Goal: Task Accomplishment & Management: Manage account settings

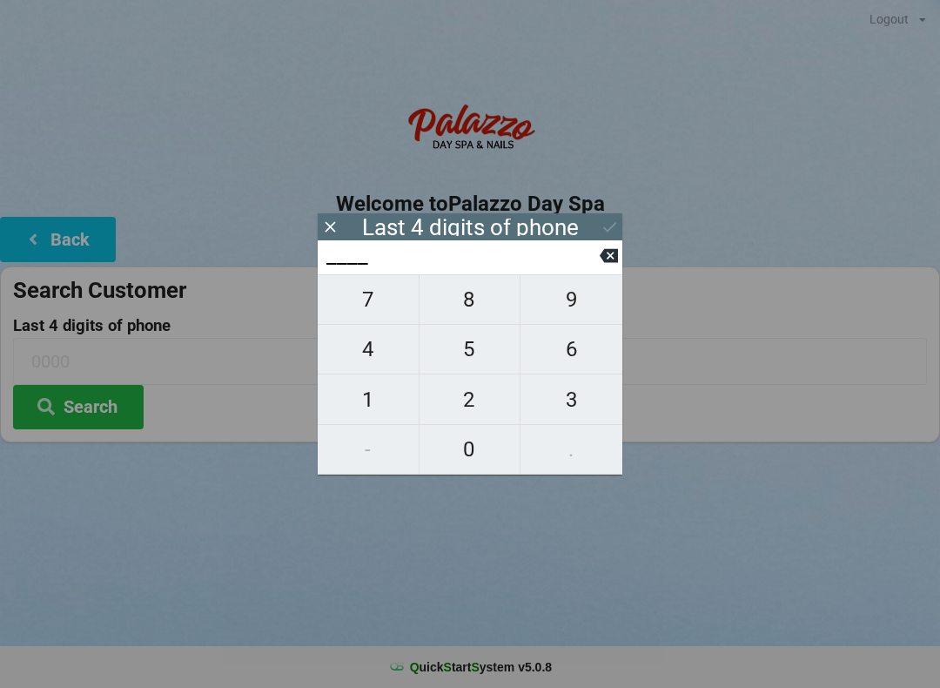
scroll to position [3, 5]
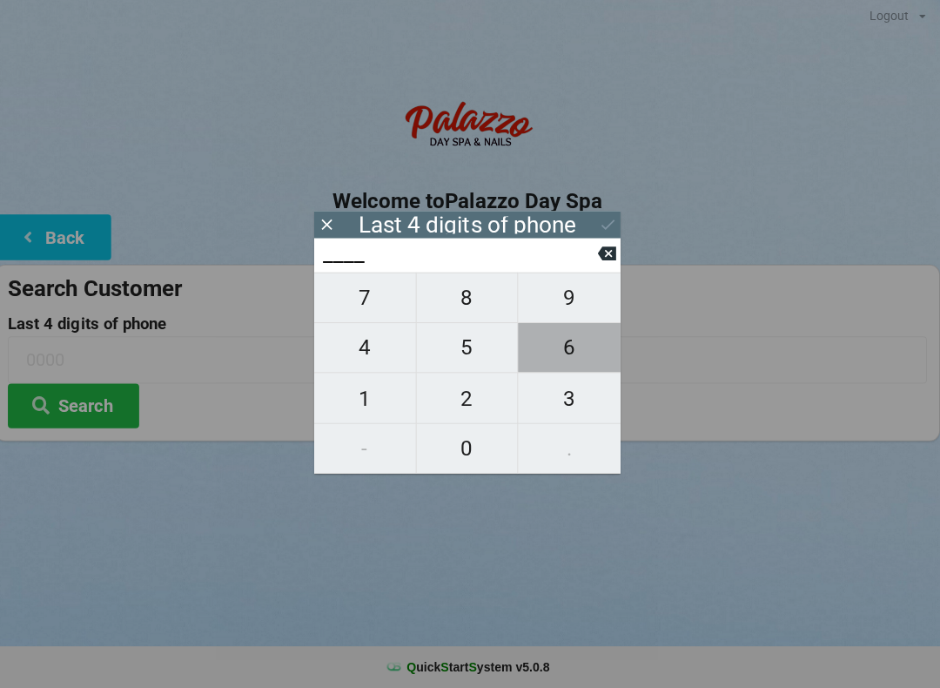
click at [560, 360] on span "6" at bounding box center [572, 349] width 102 height 37
type input "6___"
click at [373, 311] on span "7" at bounding box center [368, 299] width 101 height 37
type input "67__"
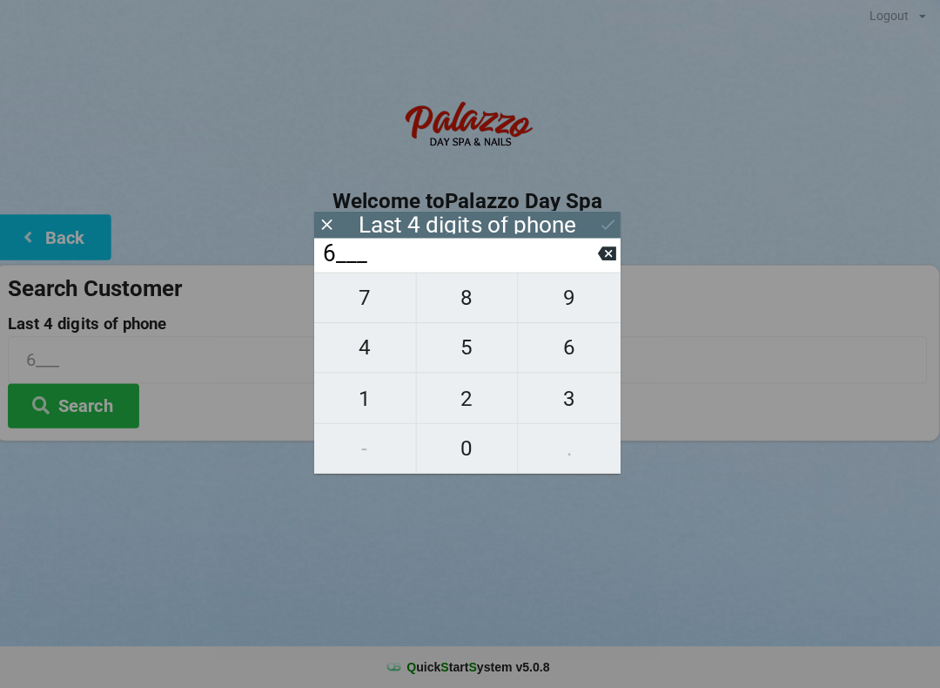
type input "67__"
click at [480, 351] on span "5" at bounding box center [470, 349] width 101 height 37
type input "675_"
click at [448, 447] on span "0" at bounding box center [470, 449] width 101 height 37
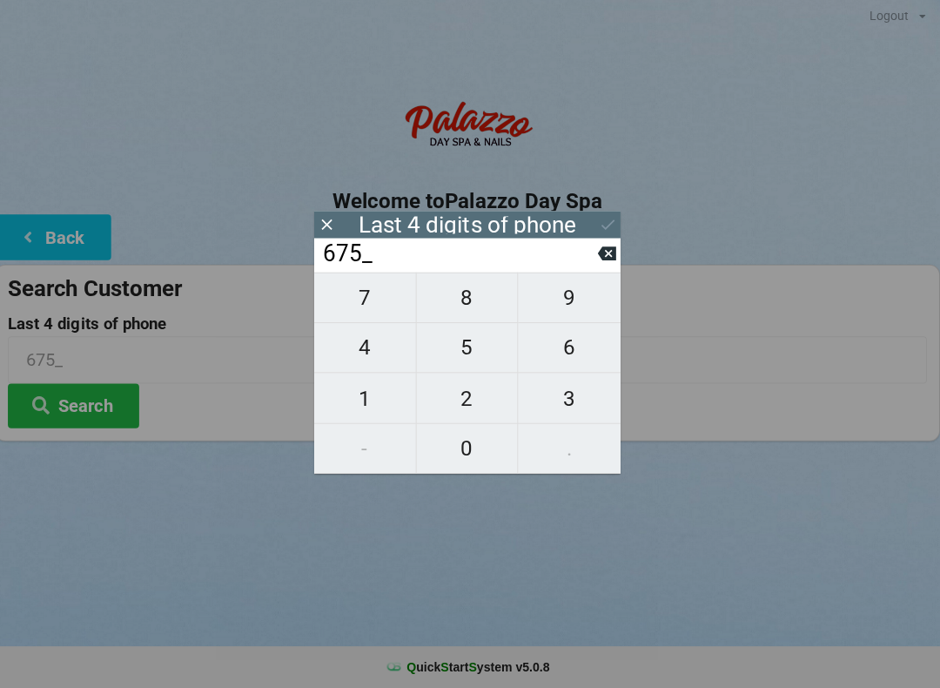
type input "6750"
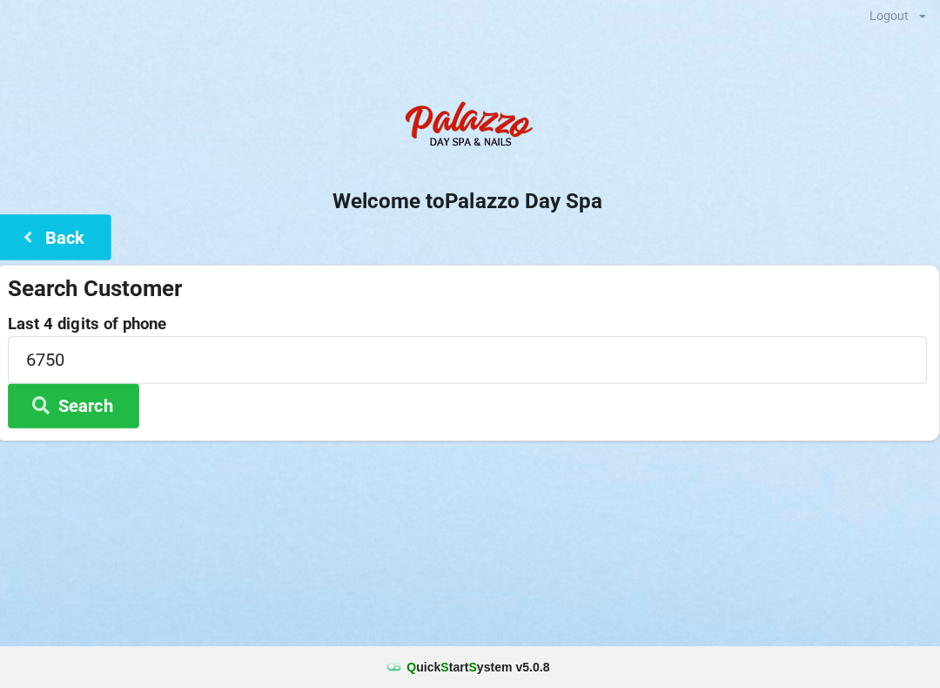
click at [75, 412] on button "Search" at bounding box center [78, 407] width 131 height 44
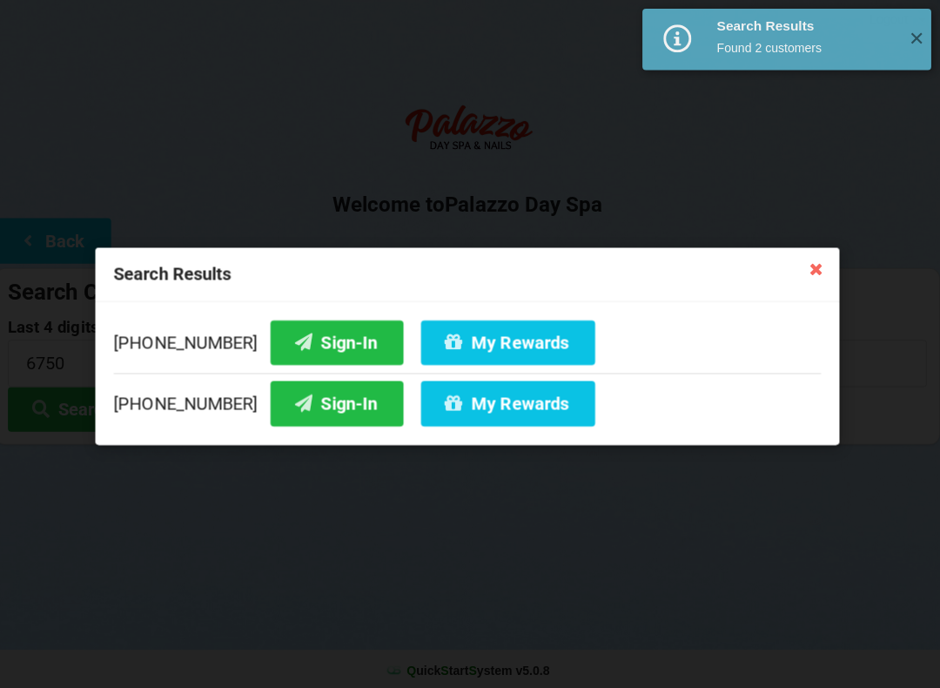
click at [492, 335] on button "My Rewards" at bounding box center [510, 340] width 173 height 44
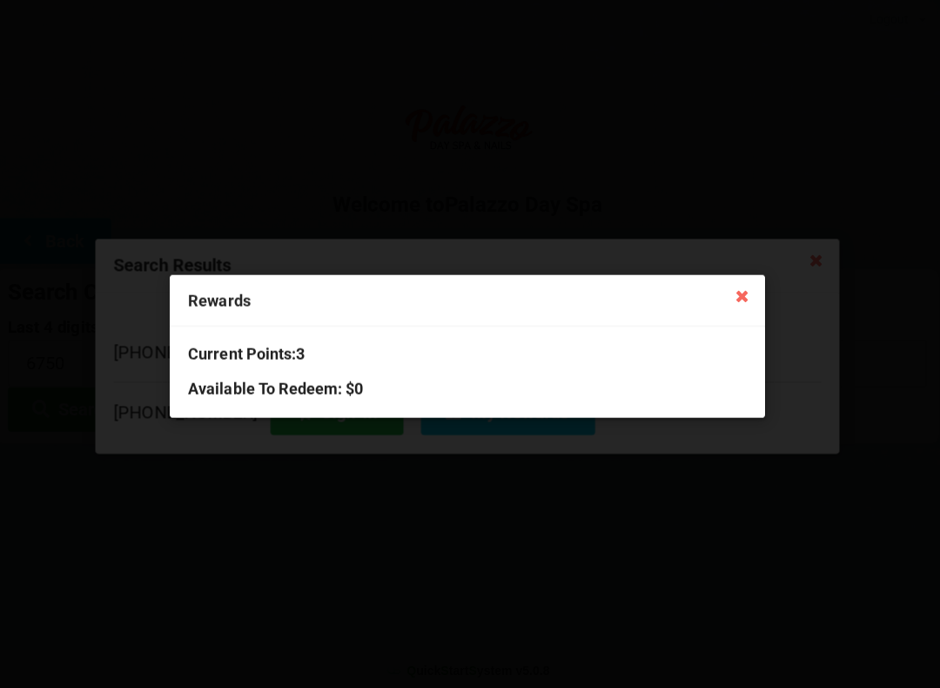
click at [729, 306] on icon at bounding box center [743, 293] width 28 height 28
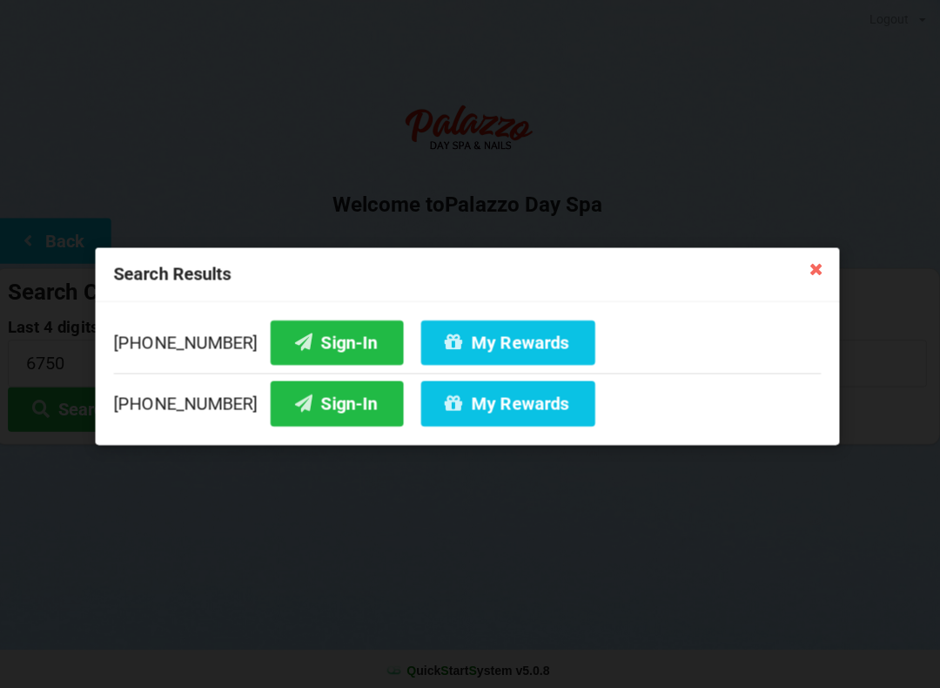
click at [481, 400] on button "My Rewards" at bounding box center [510, 401] width 173 height 44
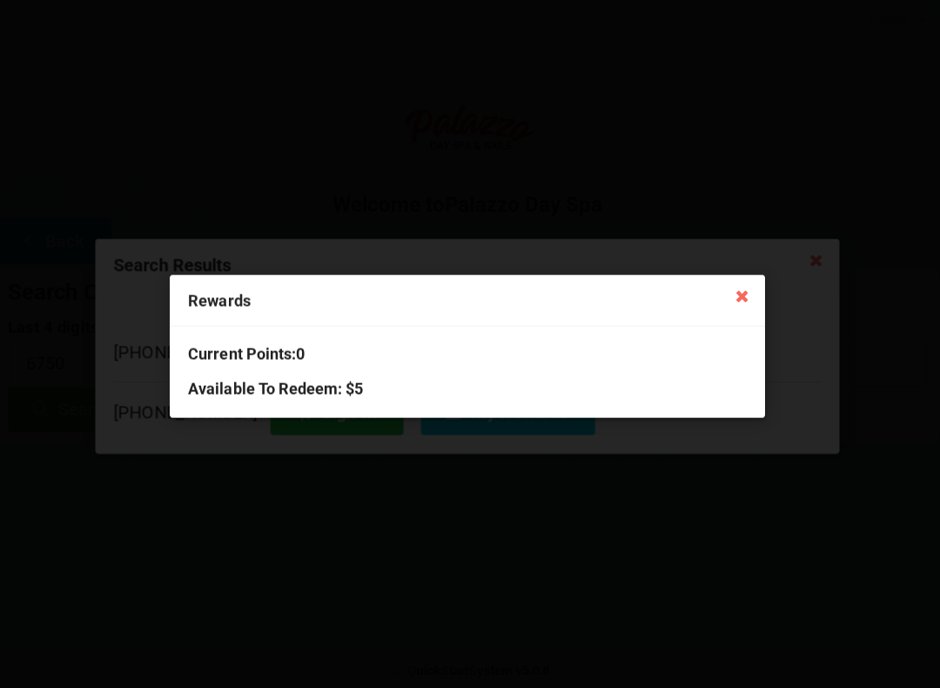
click at [730, 304] on icon at bounding box center [743, 293] width 28 height 28
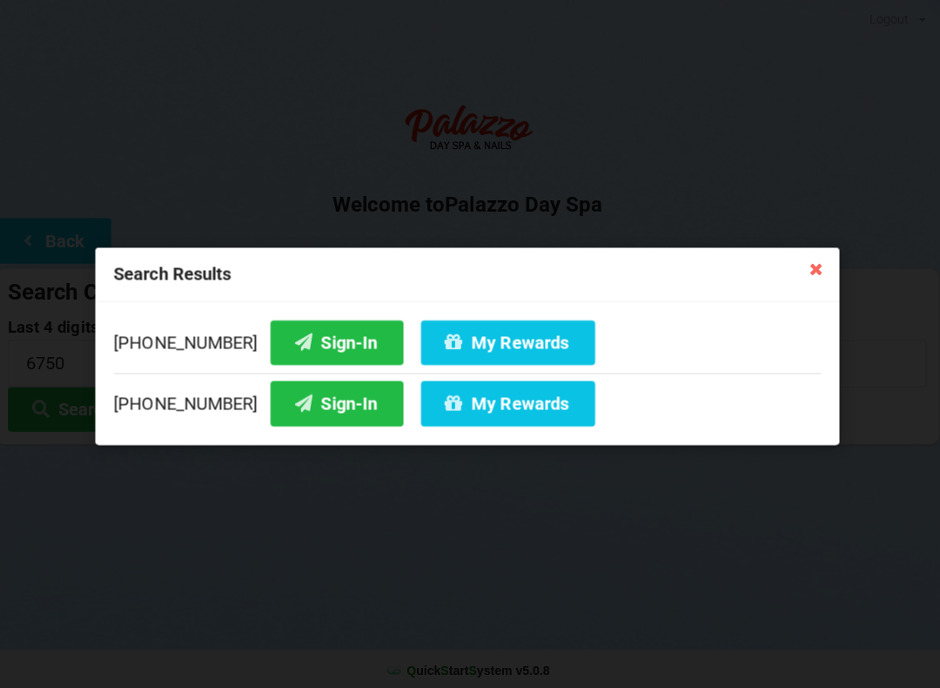
click at [806, 266] on icon at bounding box center [817, 266] width 28 height 28
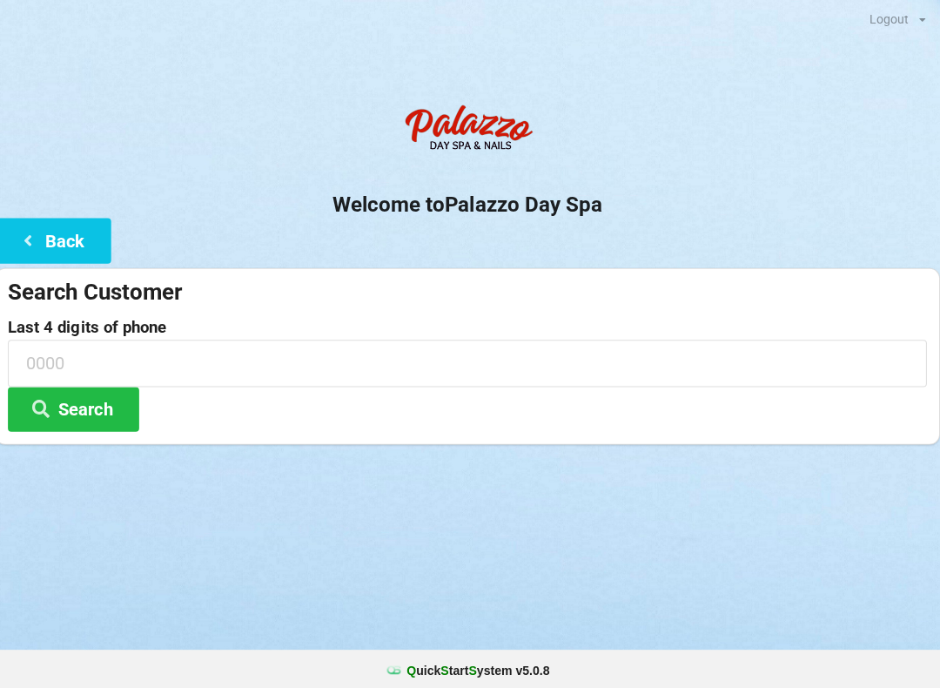
click at [97, 406] on button "Search" at bounding box center [78, 407] width 131 height 44
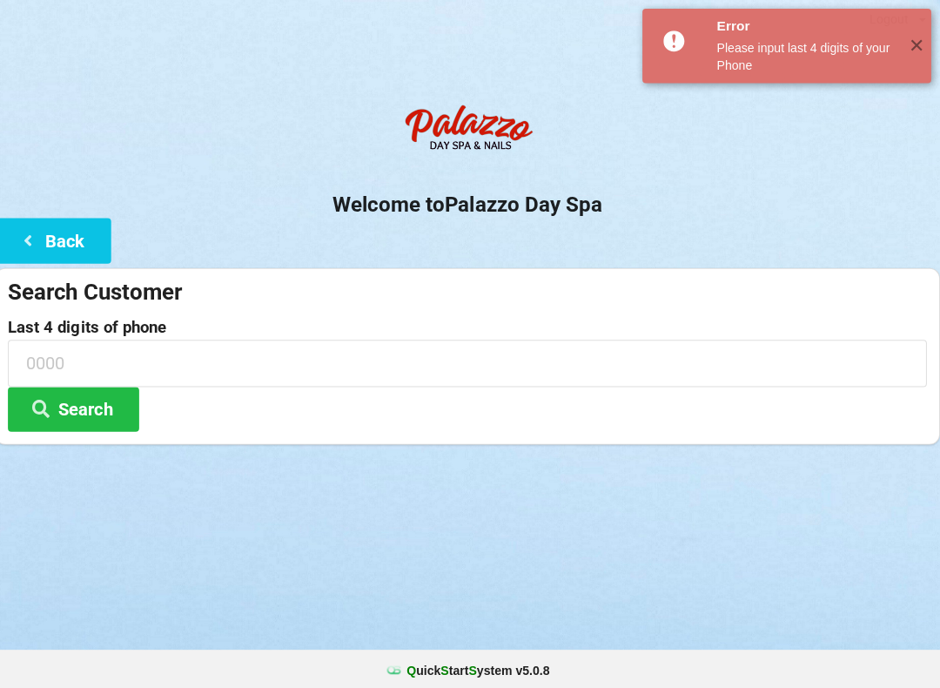
click at [30, 242] on icon at bounding box center [33, 238] width 21 height 15
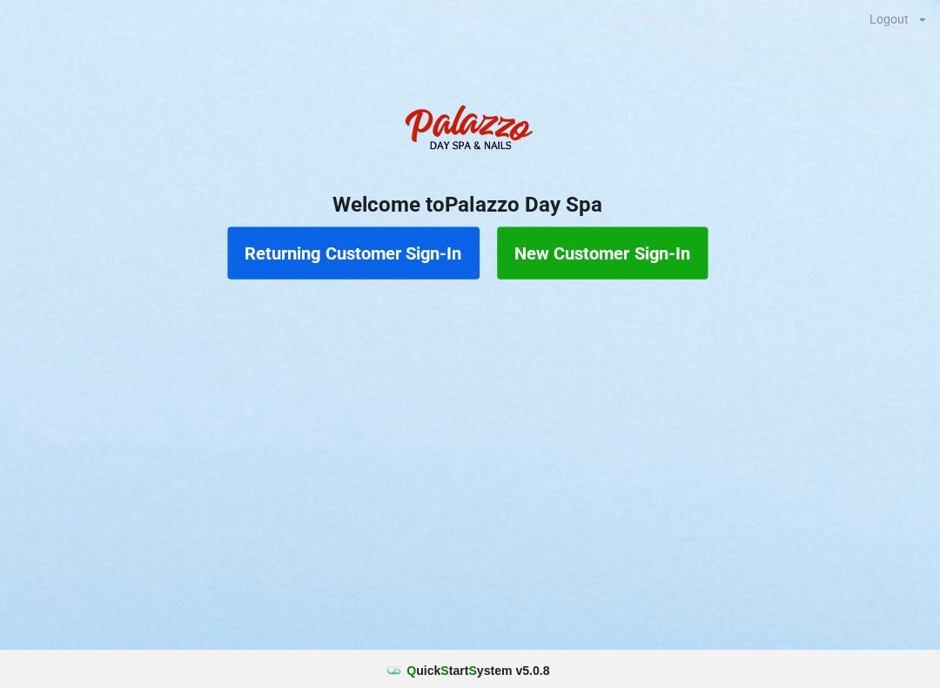
click at [916, 35] on div "Error Please input last 4 digits of your Phone ✕" at bounding box center [787, 46] width 287 height 74
click at [399, 259] on button "Returning Customer Sign-In" at bounding box center [357, 251] width 251 height 52
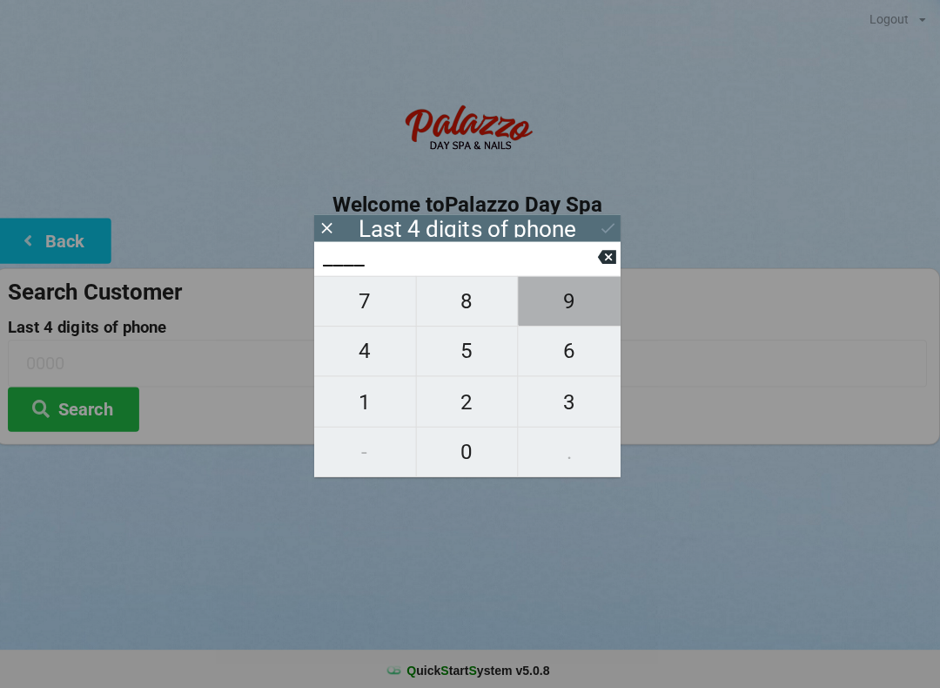
click at [568, 309] on span "9" at bounding box center [572, 299] width 102 height 37
type input "9___"
click at [477, 307] on span "8" at bounding box center [470, 299] width 101 height 37
type input "98__"
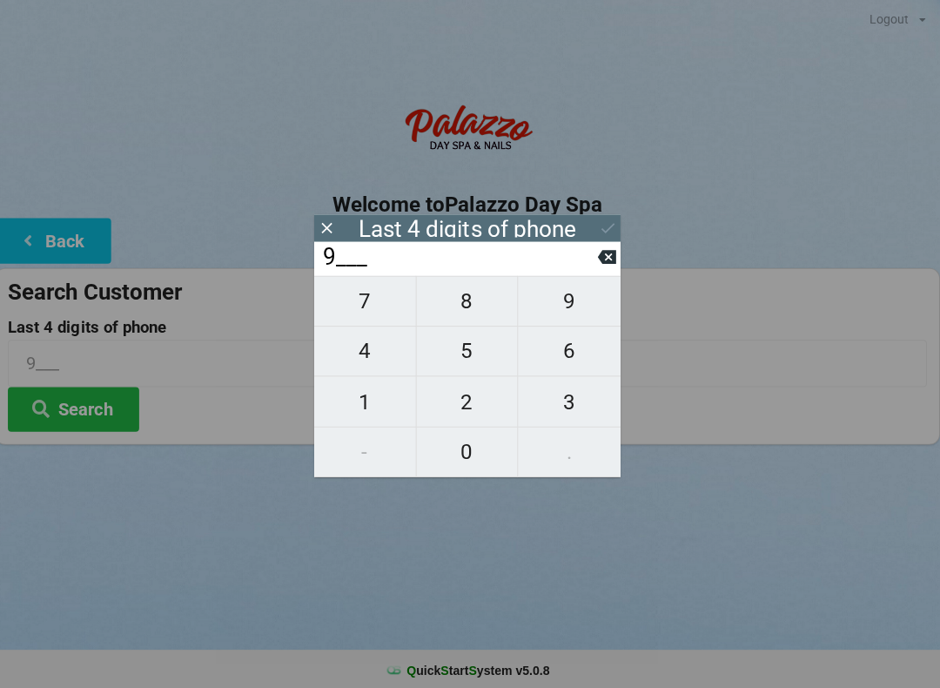
type input "98__"
click at [369, 359] on span "4" at bounding box center [368, 349] width 101 height 37
type input "984_"
click at [484, 306] on span "8" at bounding box center [470, 299] width 101 height 37
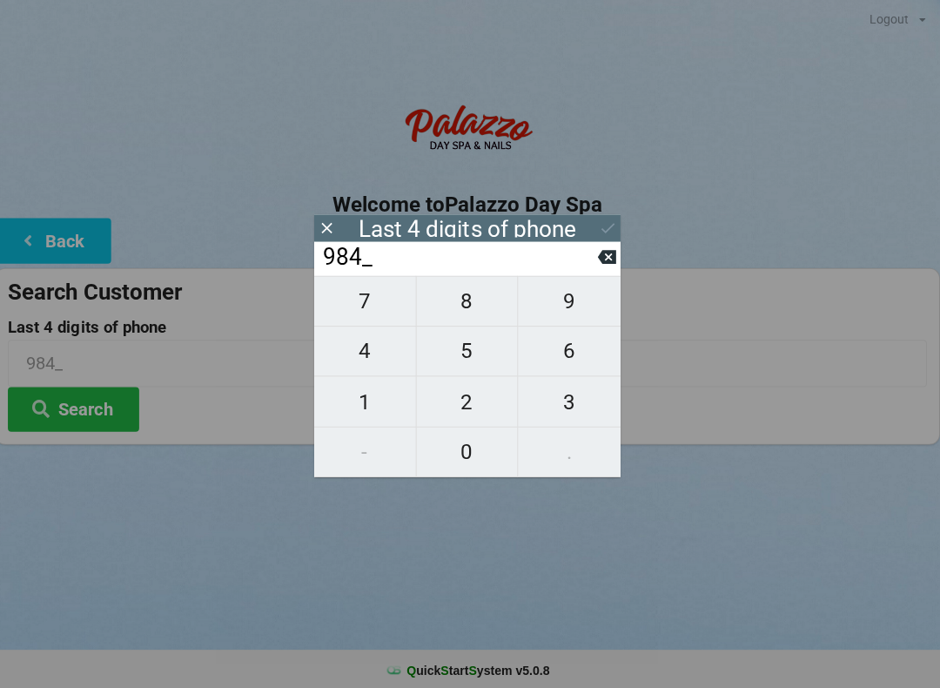
type input "9848"
click at [82, 410] on button "Search" at bounding box center [78, 407] width 131 height 44
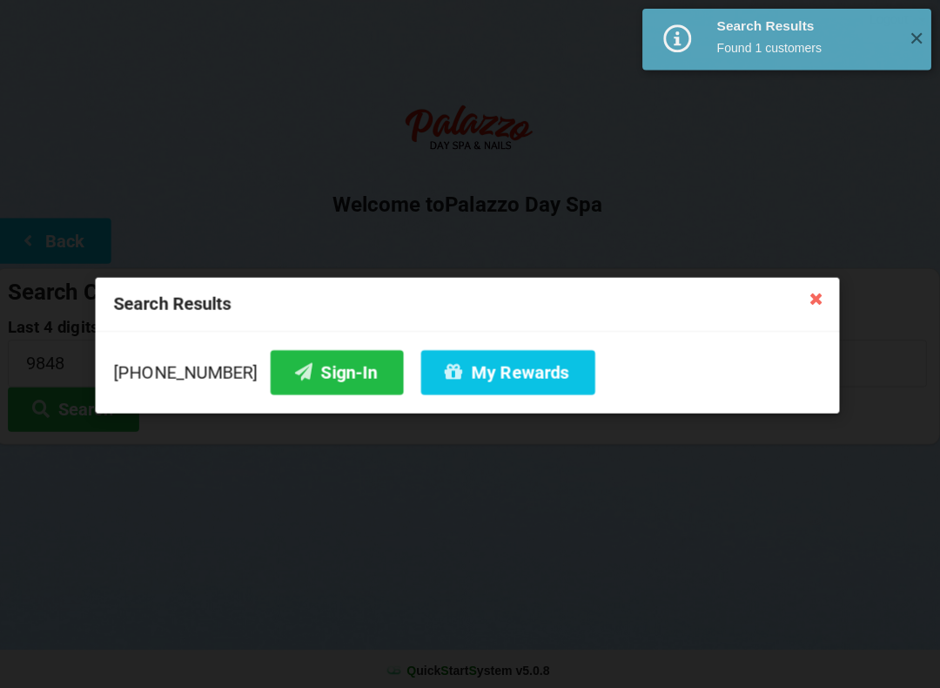
click at [473, 370] on button "My Rewards" at bounding box center [510, 370] width 173 height 44
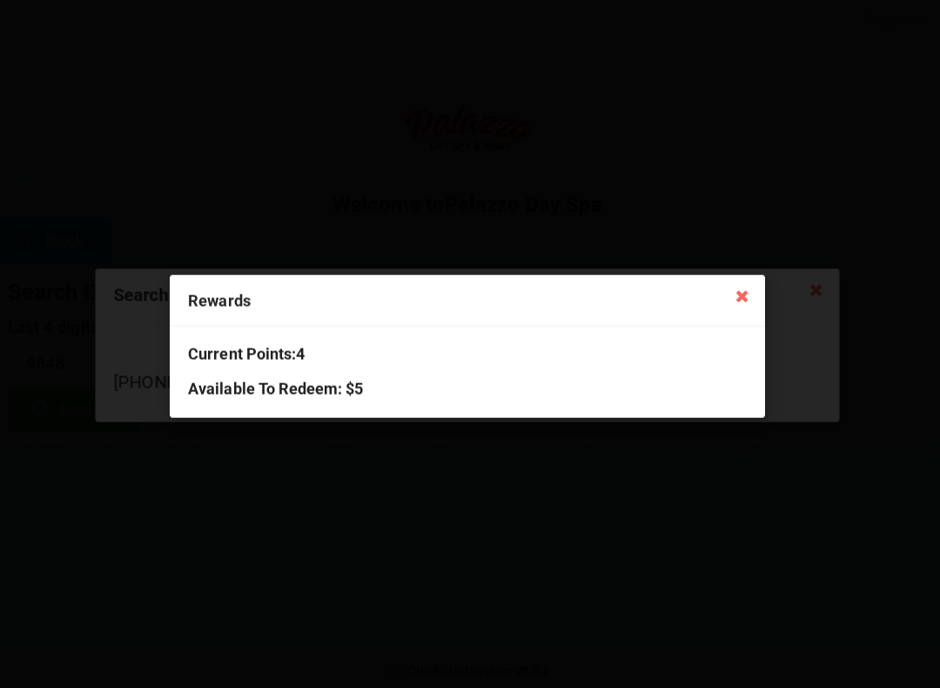
click at [738, 287] on icon at bounding box center [743, 293] width 28 height 28
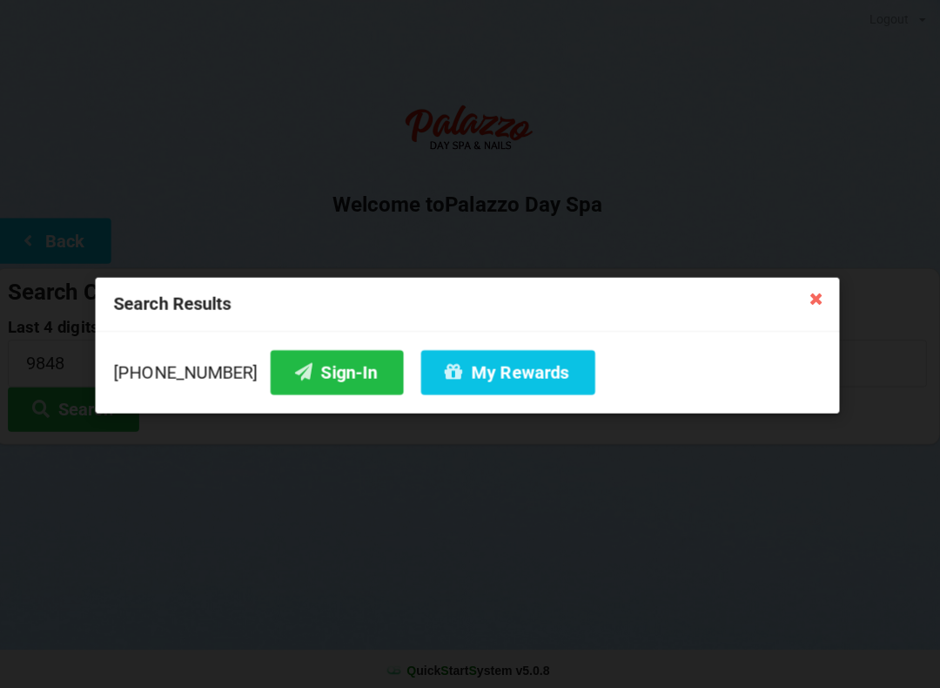
click at [821, 292] on icon at bounding box center [817, 296] width 28 height 28
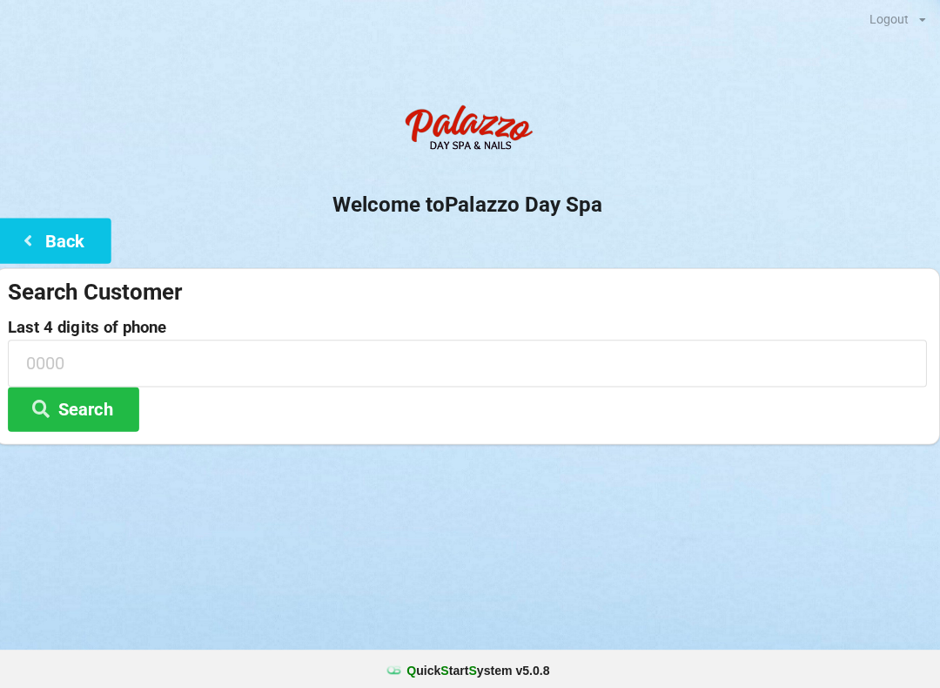
click at [30, 240] on icon at bounding box center [33, 238] width 21 height 15
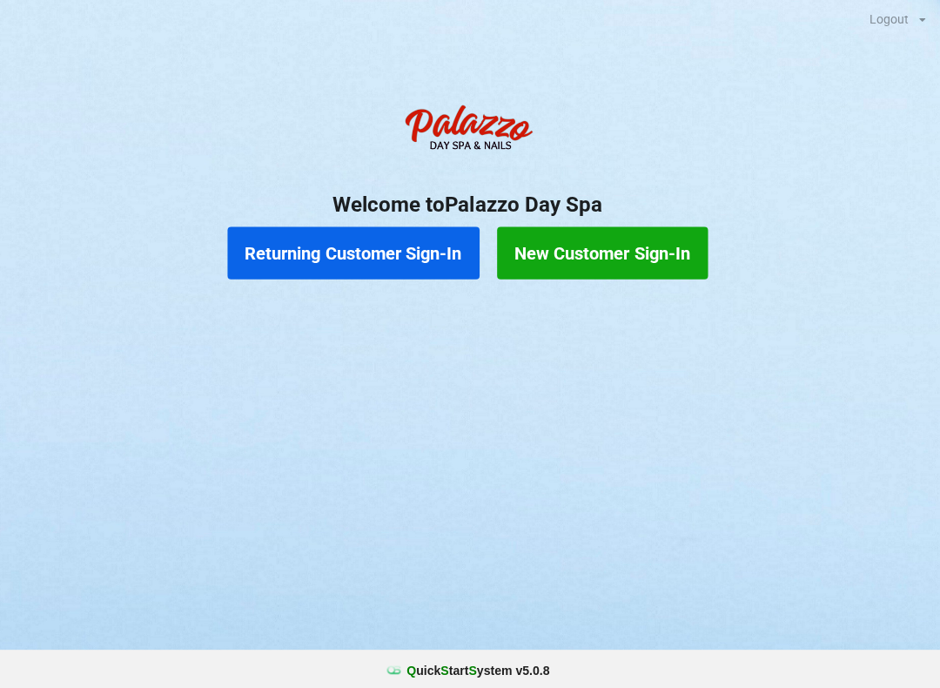
click at [356, 245] on button "Returning Customer Sign-In" at bounding box center [357, 251] width 251 height 52
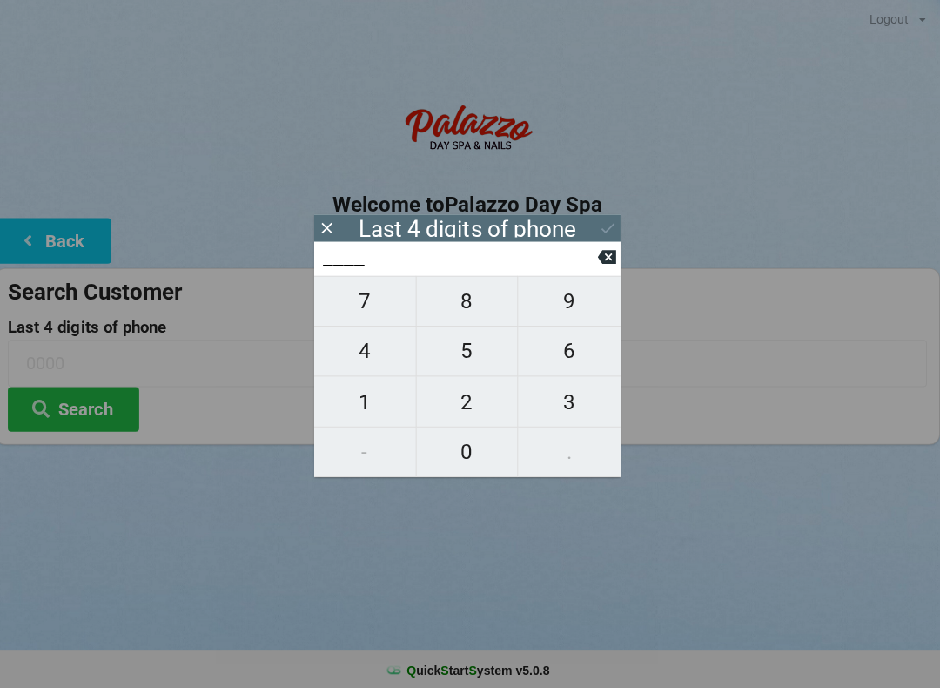
click at [563, 311] on span "9" at bounding box center [572, 299] width 102 height 37
type input "9___"
click at [375, 310] on span "7" at bounding box center [368, 299] width 101 height 37
type input "97__"
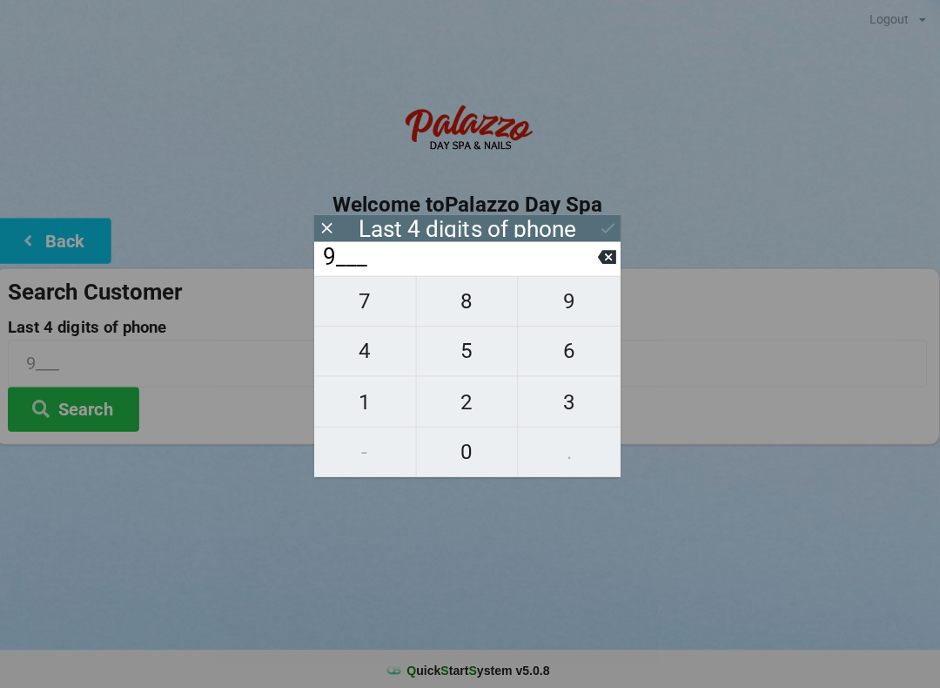
type input "97__"
click at [469, 360] on span "5" at bounding box center [470, 349] width 101 height 37
type input "975_"
click at [478, 459] on span "0" at bounding box center [470, 449] width 101 height 37
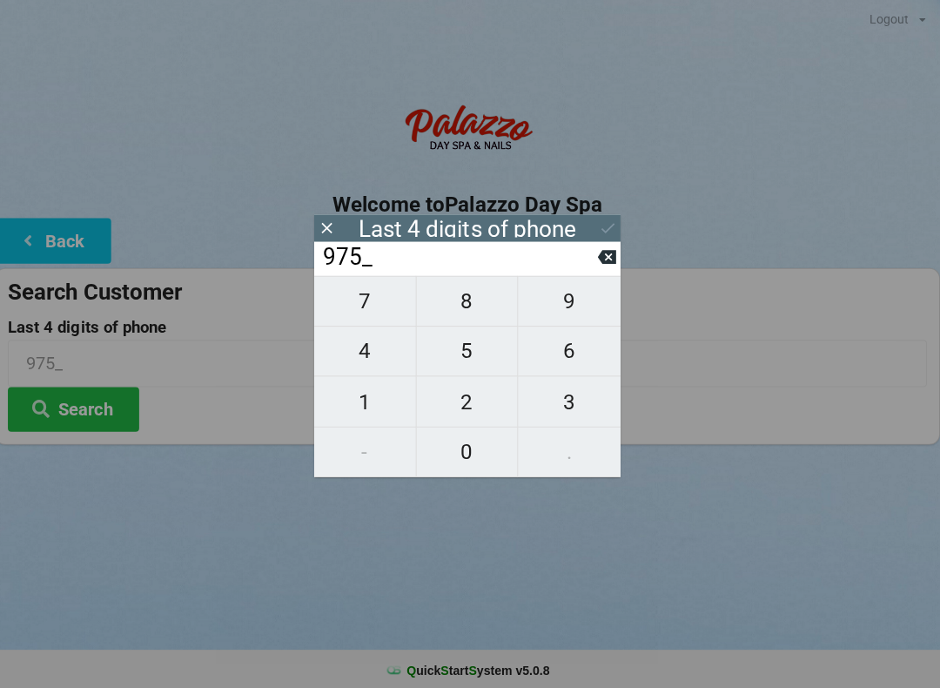
type input "9750"
click at [601, 228] on icon at bounding box center [610, 227] width 18 height 18
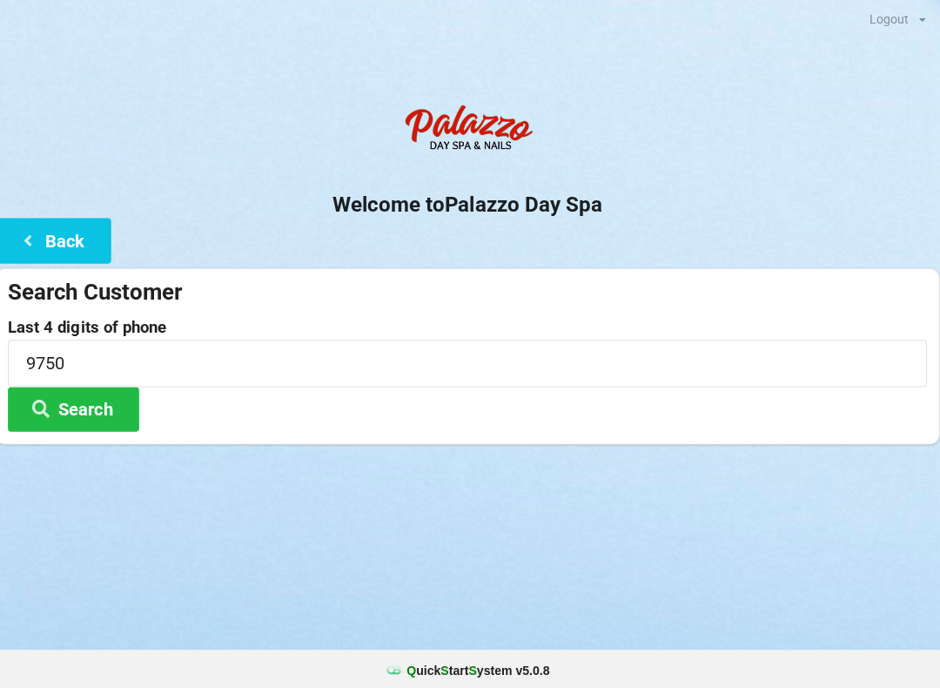
click at [89, 399] on button "Search" at bounding box center [78, 407] width 131 height 44
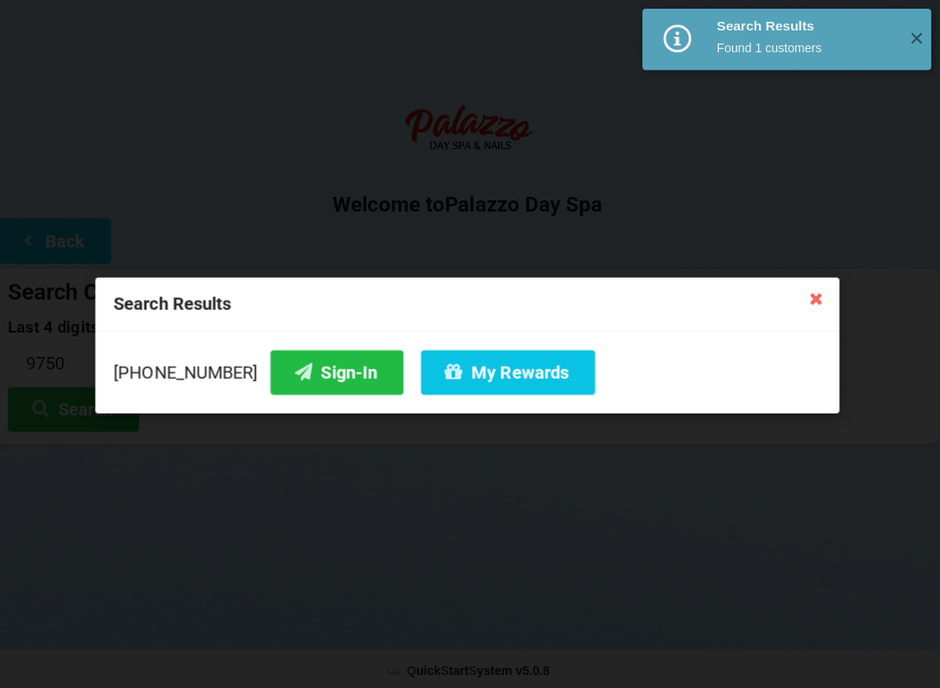
click at [307, 365] on button "Sign-In" at bounding box center [340, 370] width 132 height 44
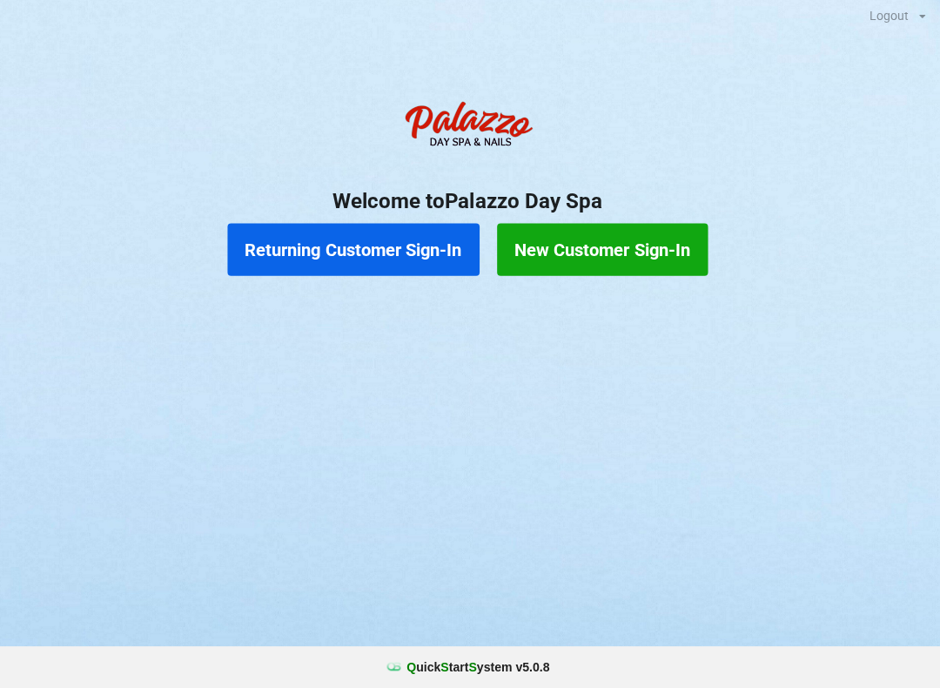
click at [335, 257] on button "Returning Customer Sign-In" at bounding box center [357, 251] width 251 height 52
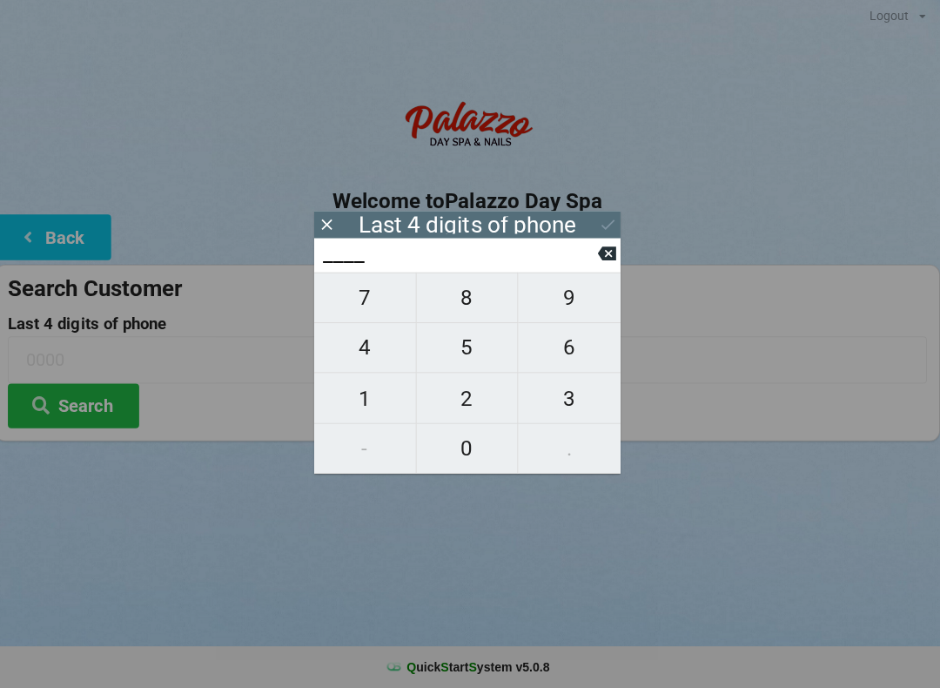
click at [370, 351] on span "4" at bounding box center [368, 349] width 101 height 37
type input "4___"
click at [454, 449] on span "0" at bounding box center [470, 449] width 101 height 37
type input "40__"
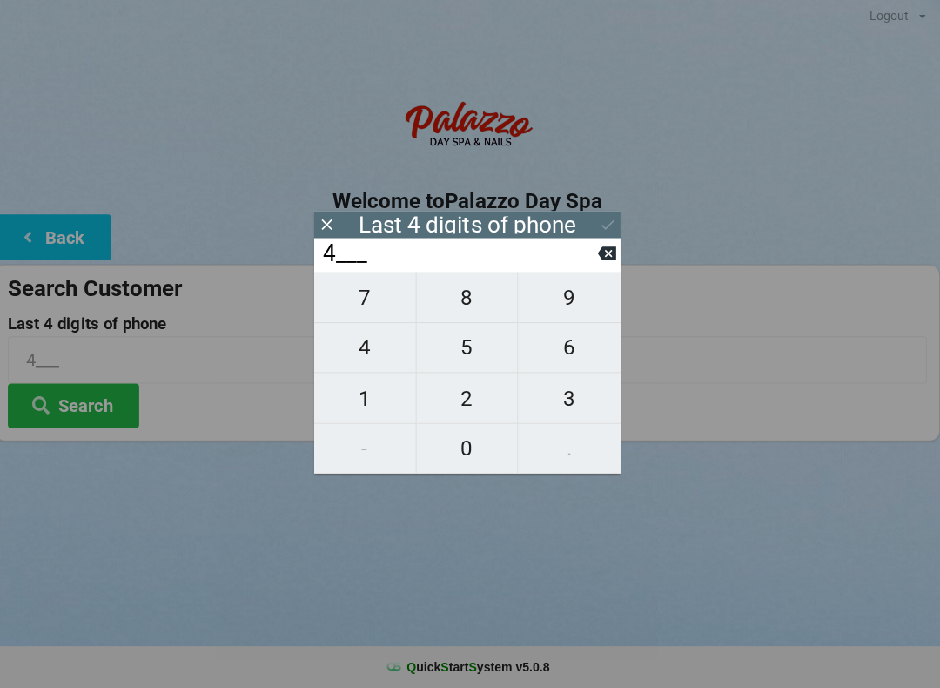
type input "40__"
click at [361, 305] on span "7" at bounding box center [368, 299] width 101 height 37
type input "407_"
click at [573, 308] on span "9" at bounding box center [572, 299] width 102 height 37
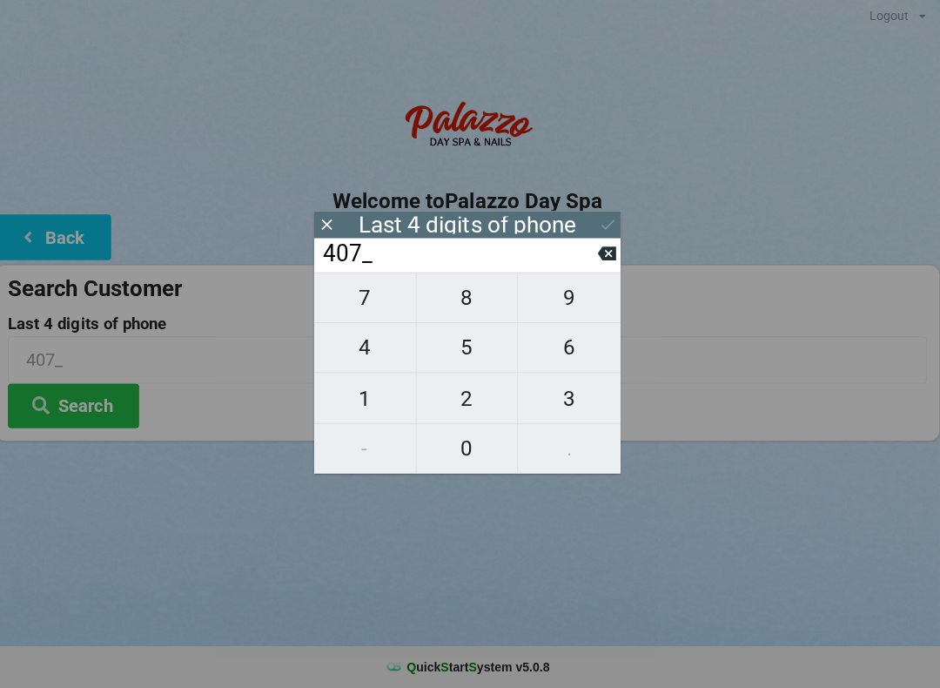
type input "4079"
click at [470, 393] on div "7 8 9 4 5 6 1 2 3 - 0 ." at bounding box center [470, 374] width 305 height 200
click at [568, 401] on div "7 8 9 4 5 6 1 2 3 - 0 ." at bounding box center [470, 374] width 305 height 200
click at [609, 263] on icon at bounding box center [609, 256] width 18 height 14
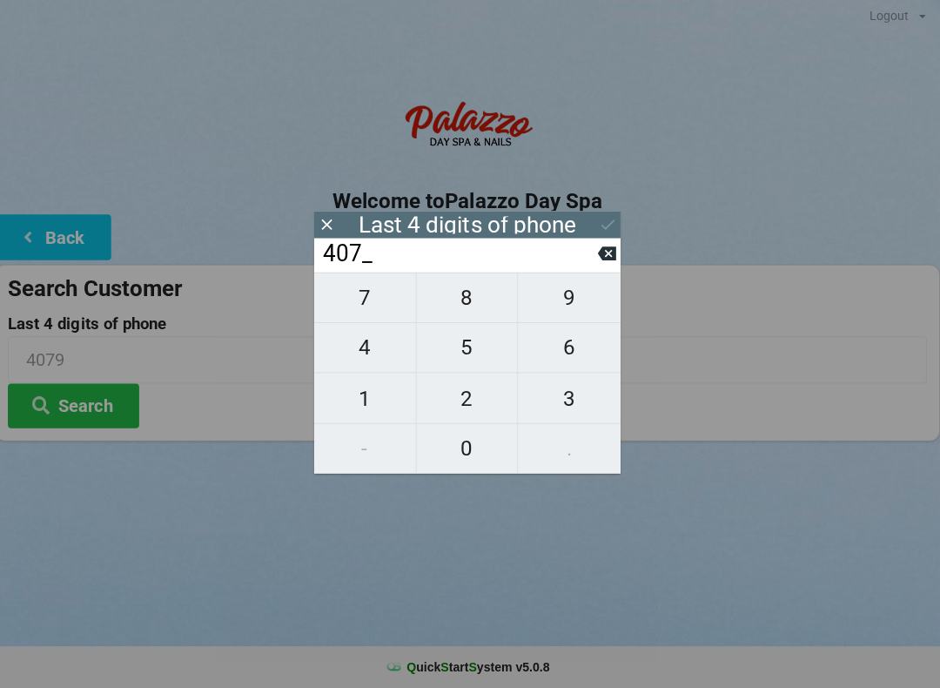
click at [600, 263] on icon at bounding box center [609, 256] width 18 height 14
click at [594, 268] on input "40__" at bounding box center [462, 256] width 275 height 28
click at [592, 266] on input "40__" at bounding box center [462, 256] width 275 height 28
click at [600, 265] on icon at bounding box center [609, 255] width 18 height 18
click at [604, 267] on button at bounding box center [609, 256] width 18 height 24
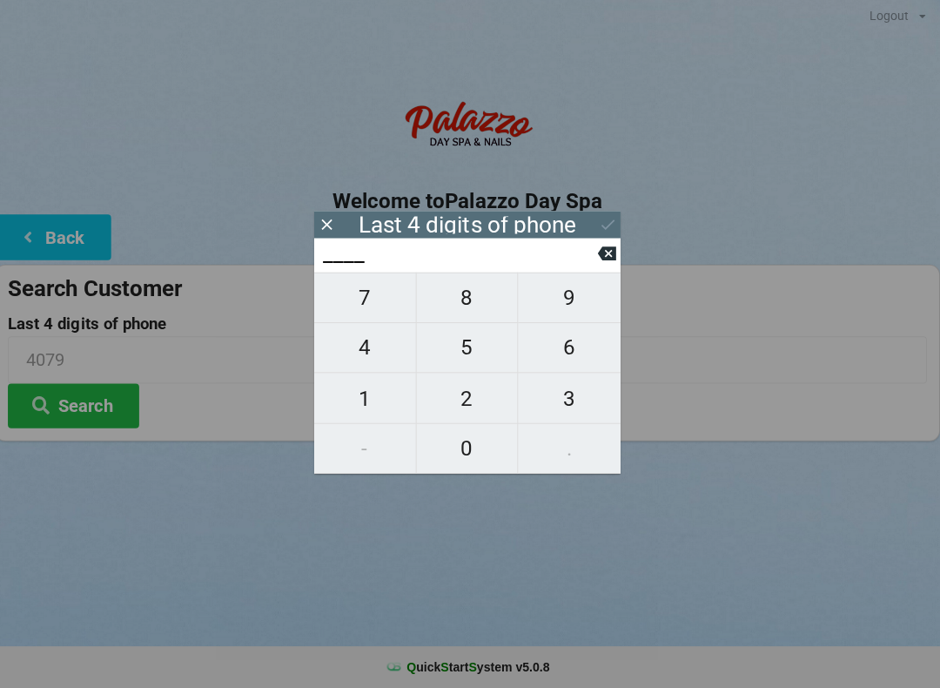
click at [561, 397] on span "3" at bounding box center [572, 399] width 102 height 37
type input "3___"
click at [564, 347] on span "6" at bounding box center [572, 349] width 102 height 37
type input "36__"
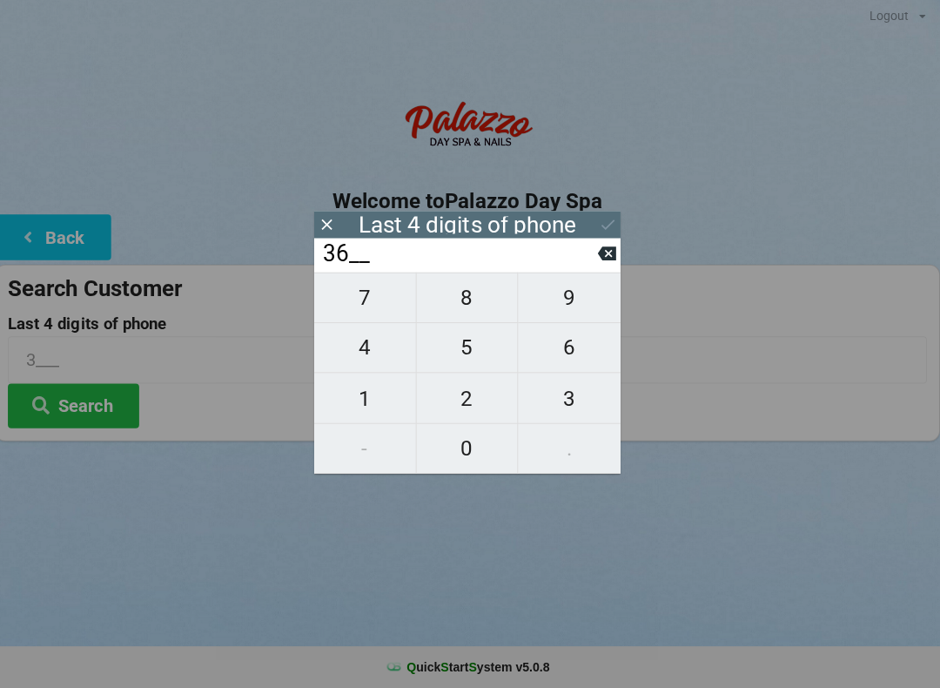
type input "36__"
click at [360, 401] on span "1" at bounding box center [368, 399] width 101 height 37
type input "361_"
click at [362, 393] on span "1" at bounding box center [368, 399] width 101 height 37
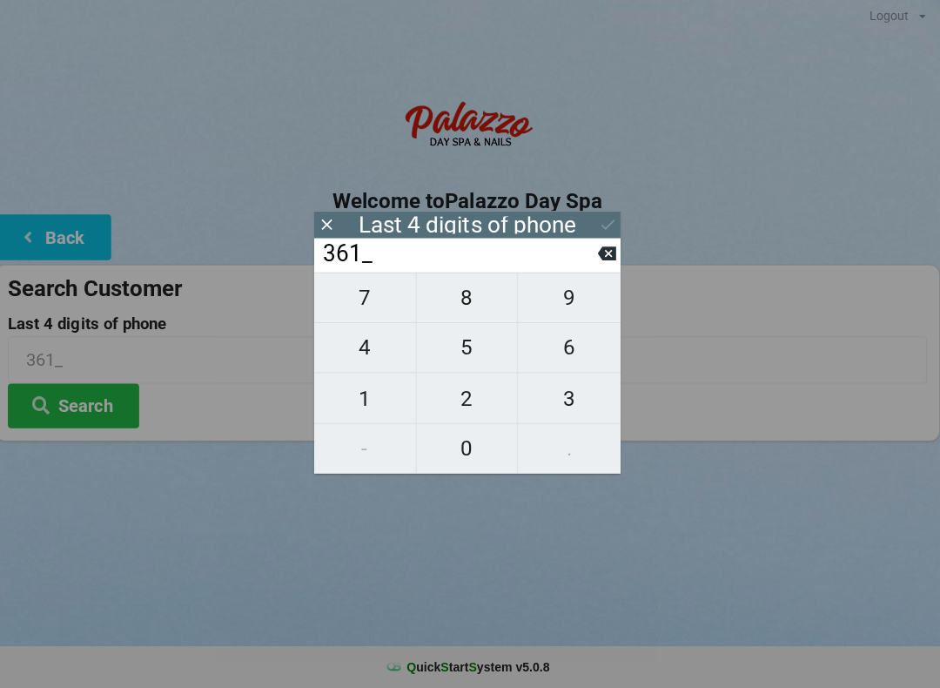
type input "3611"
click at [608, 223] on icon at bounding box center [609, 227] width 13 height 10
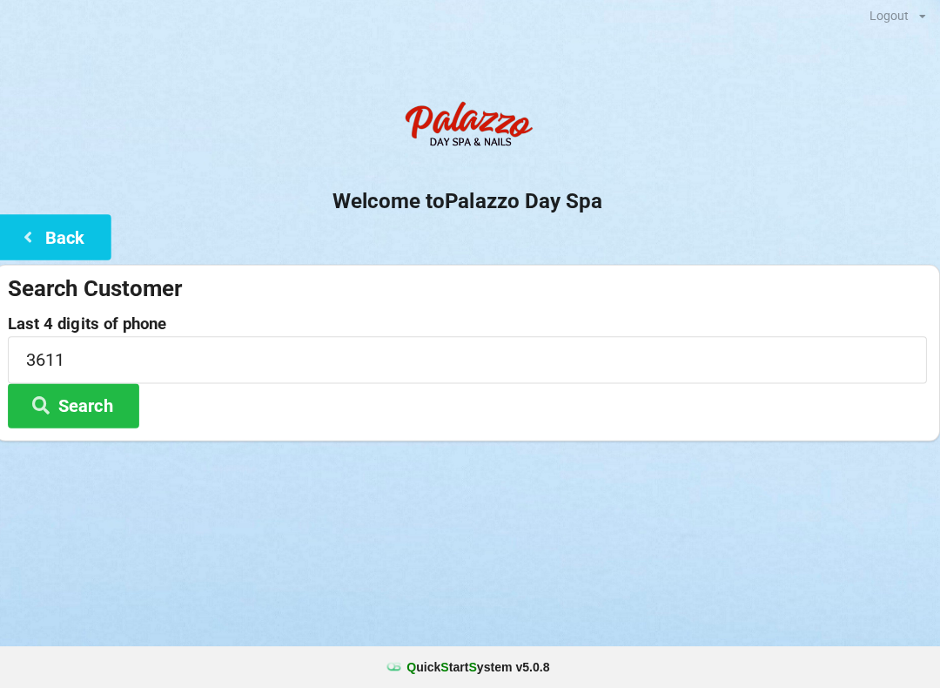
click at [78, 404] on button "Search" at bounding box center [78, 407] width 131 height 44
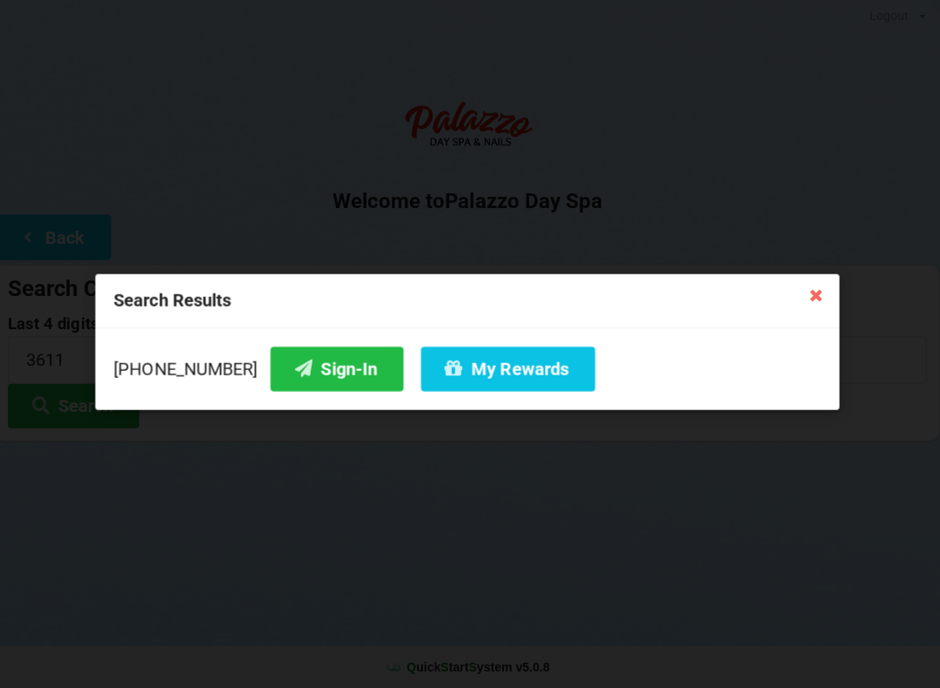
click at [310, 374] on button "Sign-In" at bounding box center [340, 370] width 132 height 44
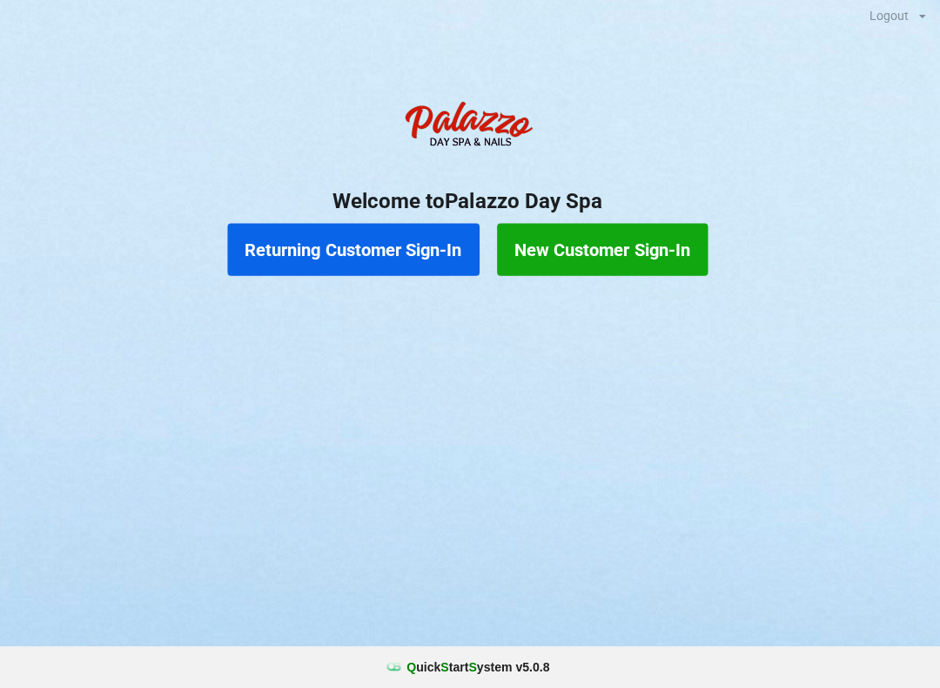
click at [357, 241] on button "Returning Customer Sign-In" at bounding box center [357, 251] width 251 height 52
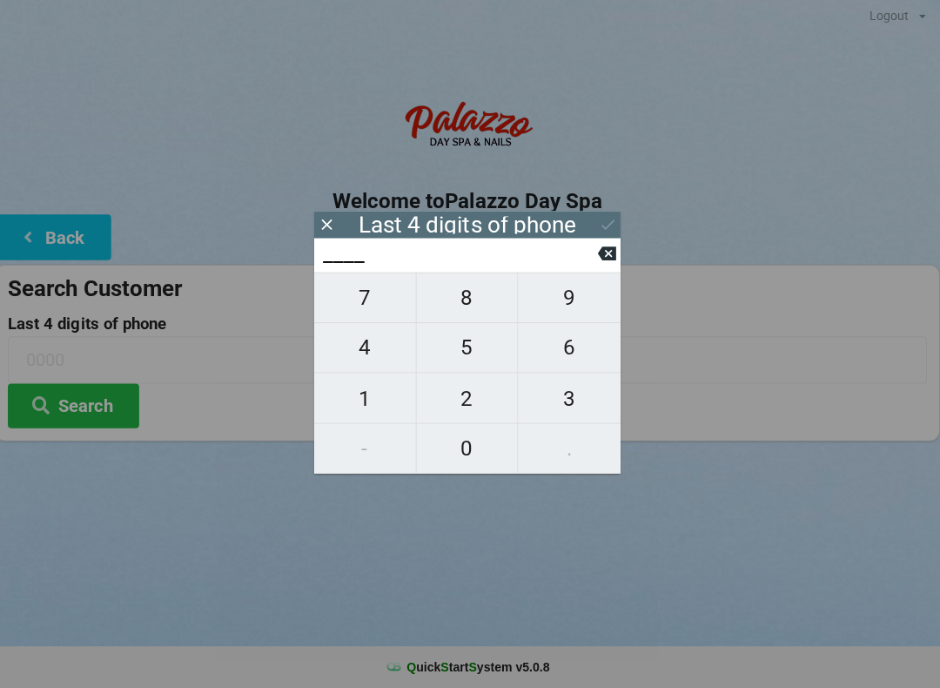
click at [573, 367] on span "6" at bounding box center [572, 349] width 102 height 37
type input "6___"
click at [487, 357] on span "5" at bounding box center [470, 349] width 101 height 37
type input "65__"
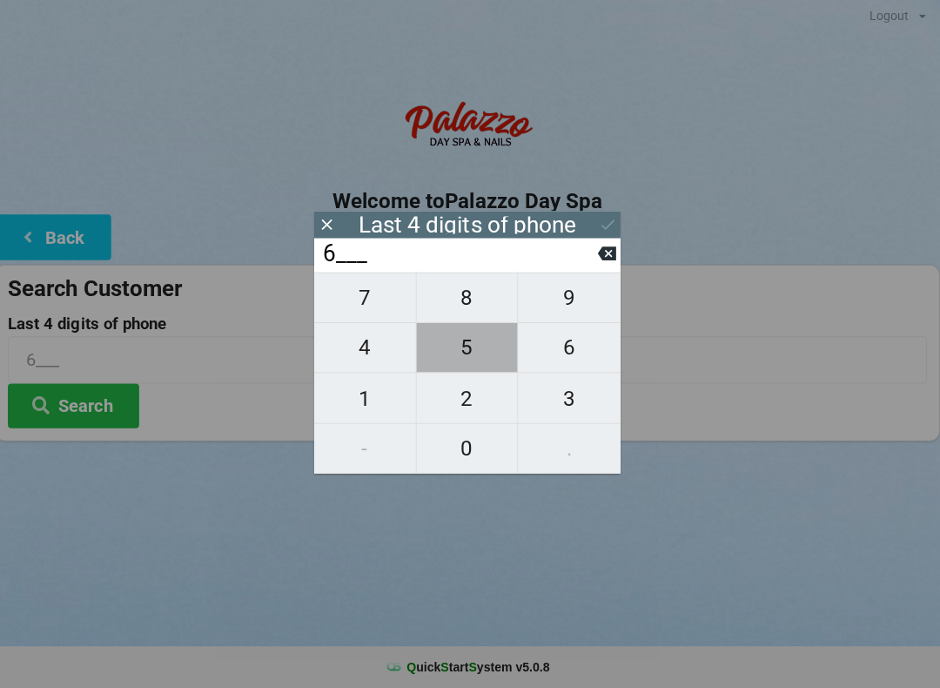
type input "65__"
click at [458, 454] on span "0" at bounding box center [470, 449] width 101 height 37
type input "650_"
click at [568, 357] on span "6" at bounding box center [572, 349] width 102 height 37
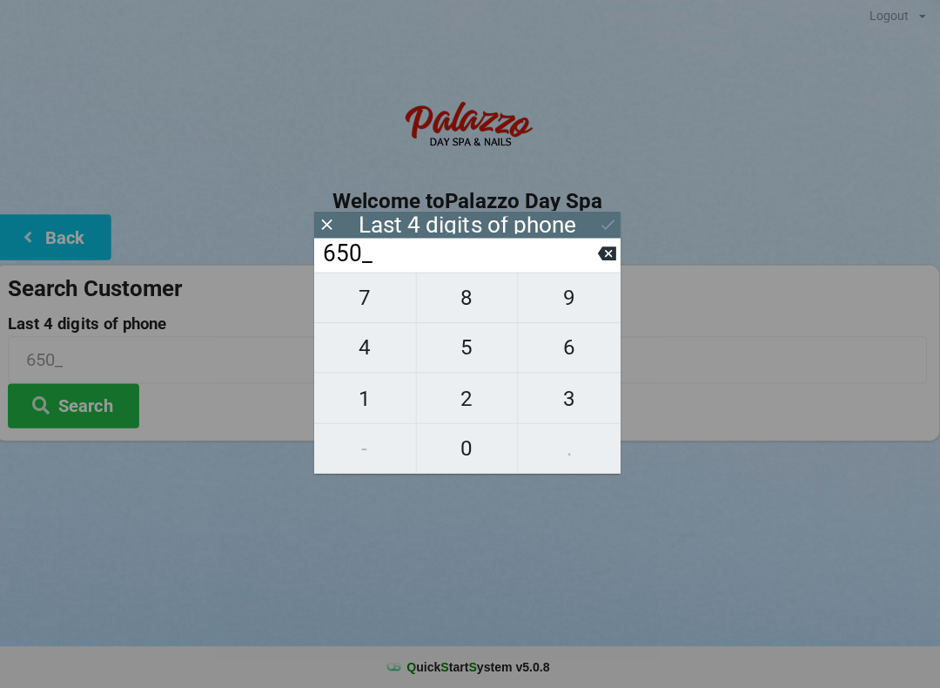
type input "6506"
click at [78, 406] on button "Search" at bounding box center [78, 407] width 131 height 44
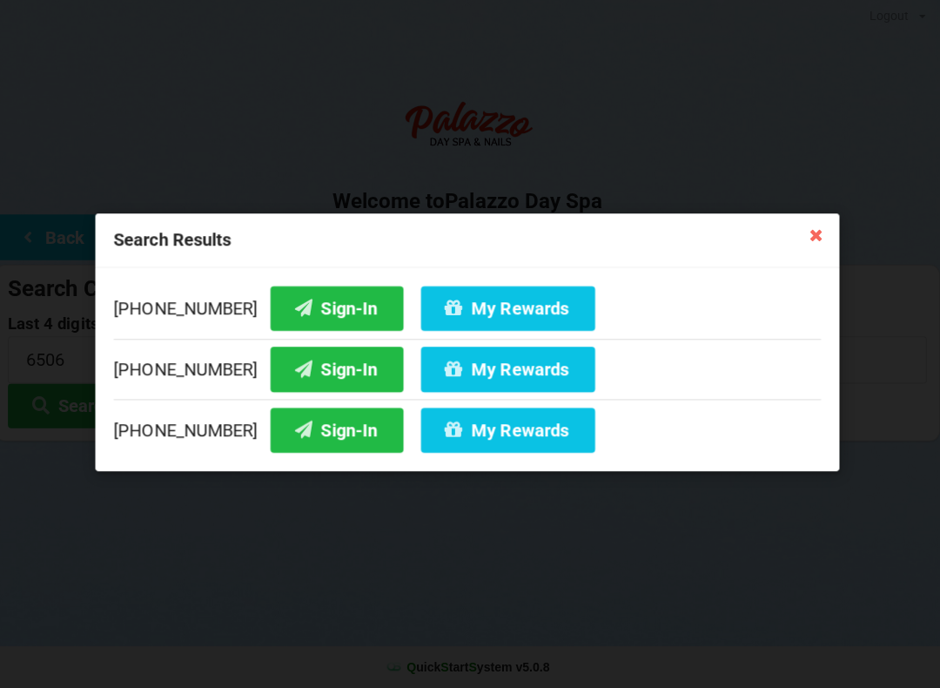
click at [306, 312] on button "Sign-In" at bounding box center [340, 310] width 132 height 44
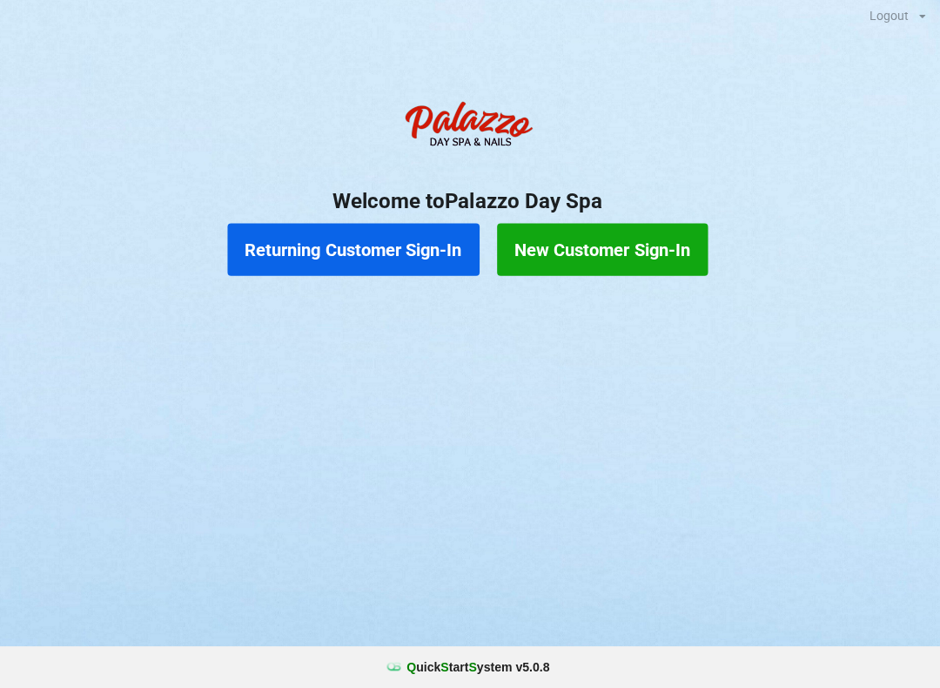
click at [414, 241] on button "Returning Customer Sign-In" at bounding box center [357, 251] width 251 height 52
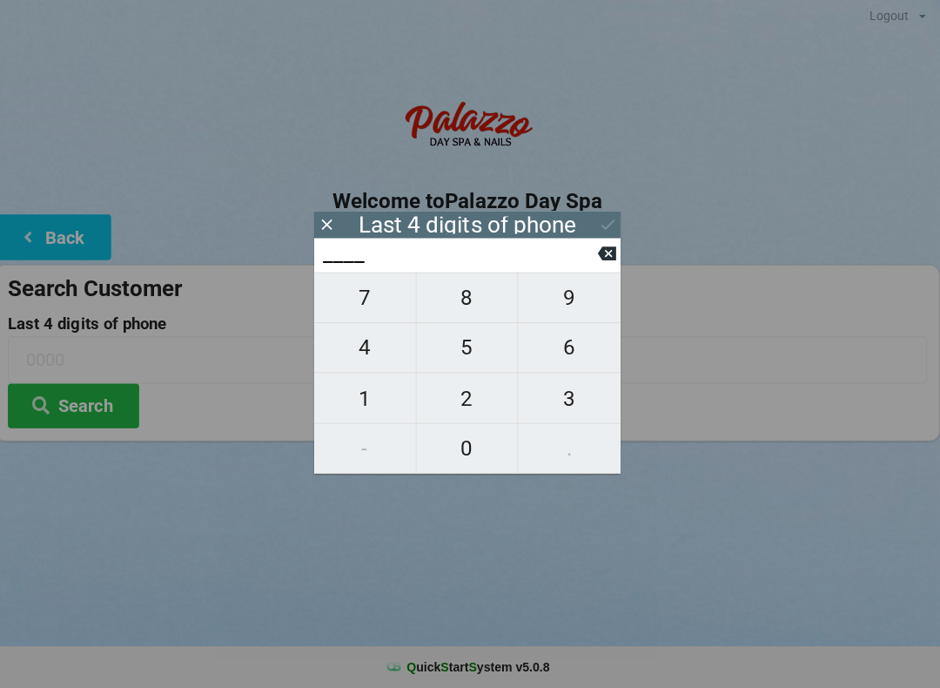
click at [458, 453] on span "0" at bounding box center [470, 449] width 101 height 37
type input "0___"
click at [378, 403] on span "1" at bounding box center [368, 399] width 101 height 37
type input "01__"
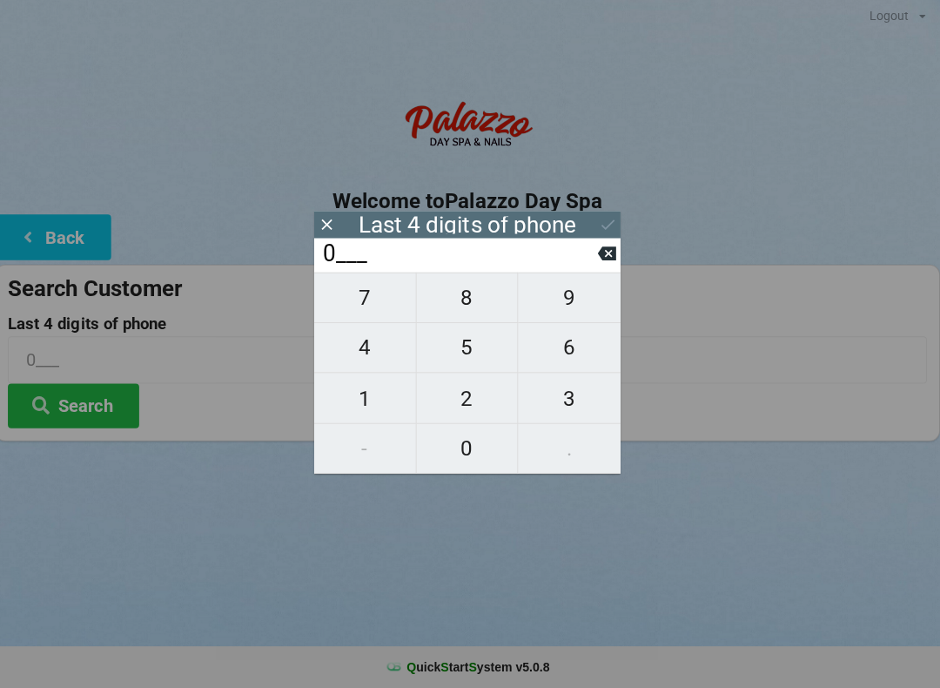
type input "01__"
click at [553, 346] on span "6" at bounding box center [572, 349] width 102 height 37
type input "016_"
click at [552, 350] on span "6" at bounding box center [572, 349] width 102 height 37
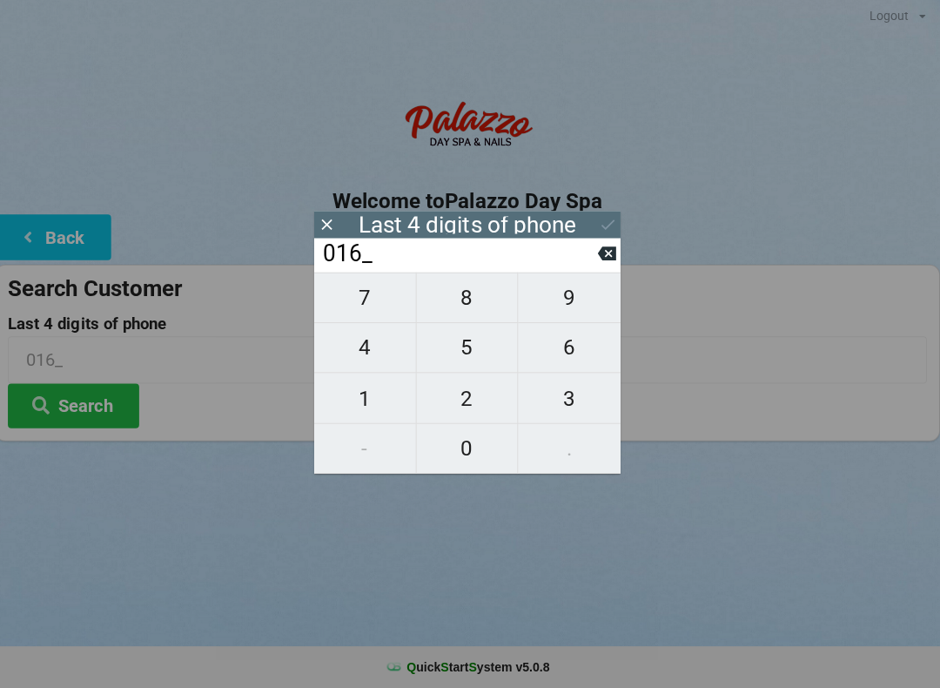
type input "0166"
click at [605, 218] on icon at bounding box center [610, 227] width 18 height 18
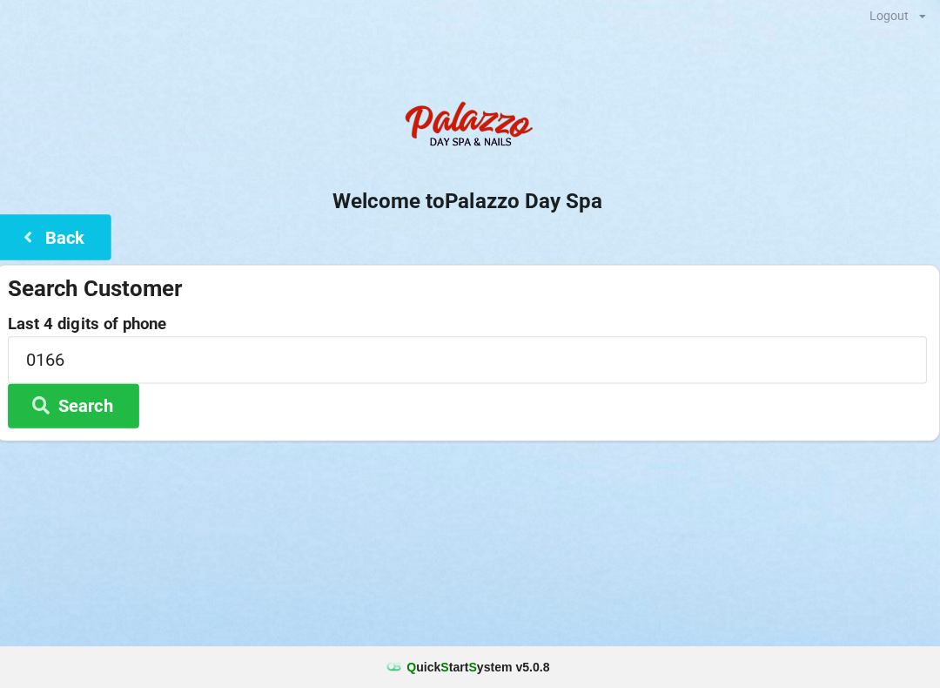
click at [102, 422] on button "Search" at bounding box center [78, 407] width 131 height 44
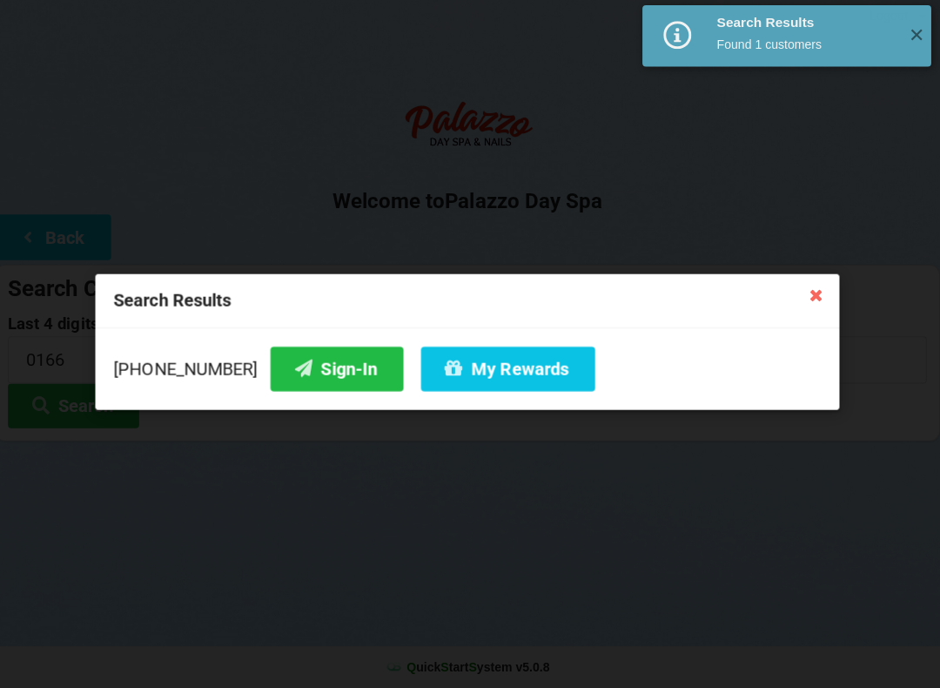
click at [292, 361] on button "Sign-In" at bounding box center [340, 370] width 132 height 44
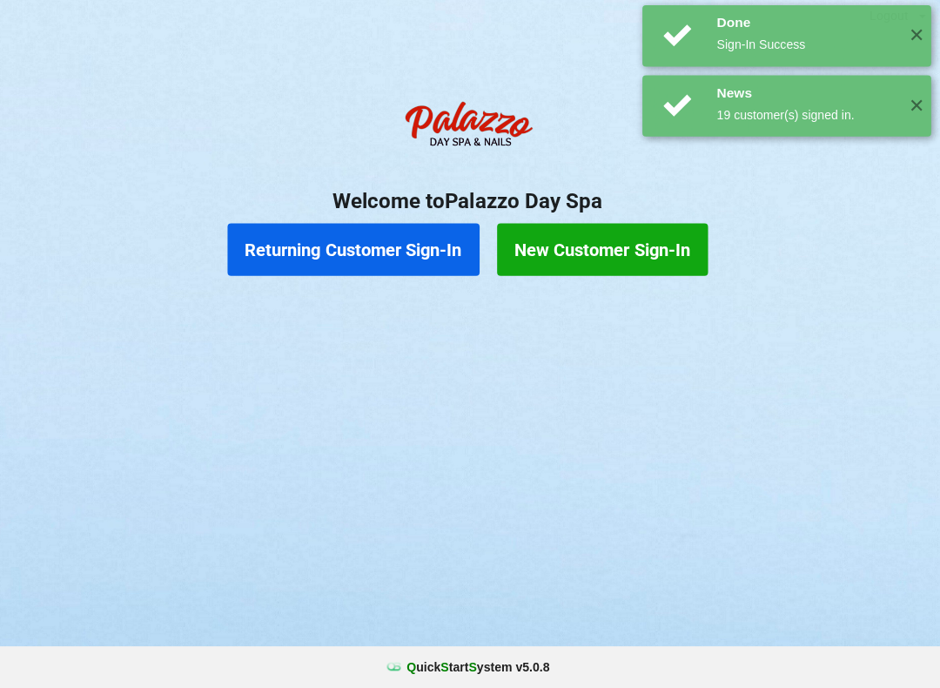
click at [477, 464] on div "Logout Logout Sign-In Welcome to Palazzo Day Spa Returning Customer Sign-In New…" at bounding box center [470, 344] width 940 height 688
